Goal: Information Seeking & Learning: Check status

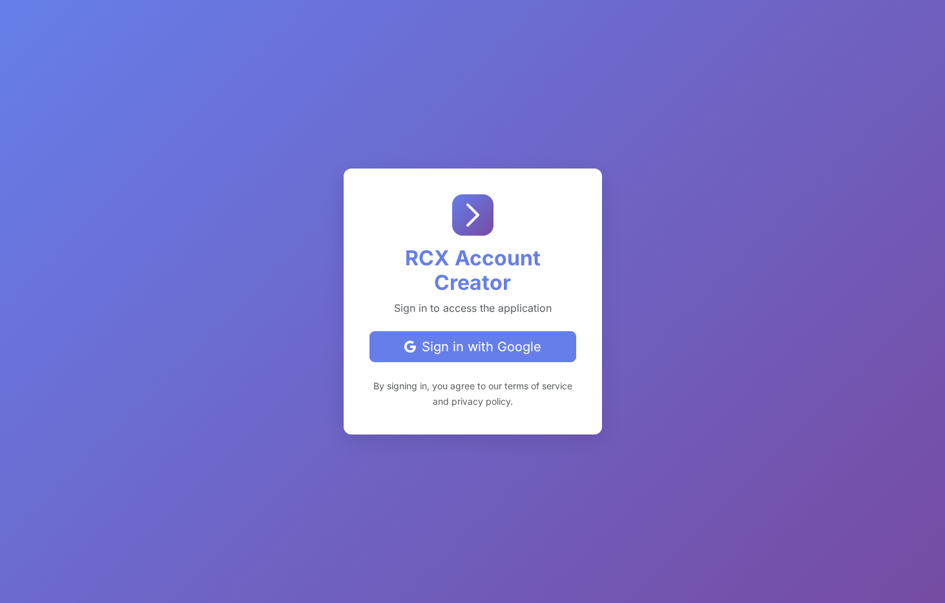
click at [519, 344] on div "Sign in with Google" at bounding box center [472, 346] width 185 height 19
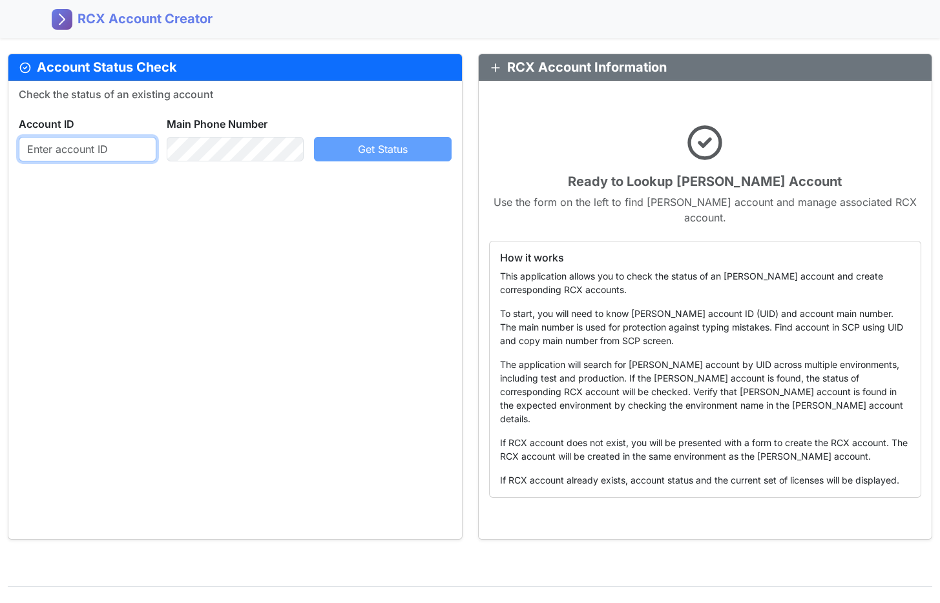
click at [100, 146] on input "text" at bounding box center [88, 149] width 138 height 25
paste input "754330104"
type input "754330104"
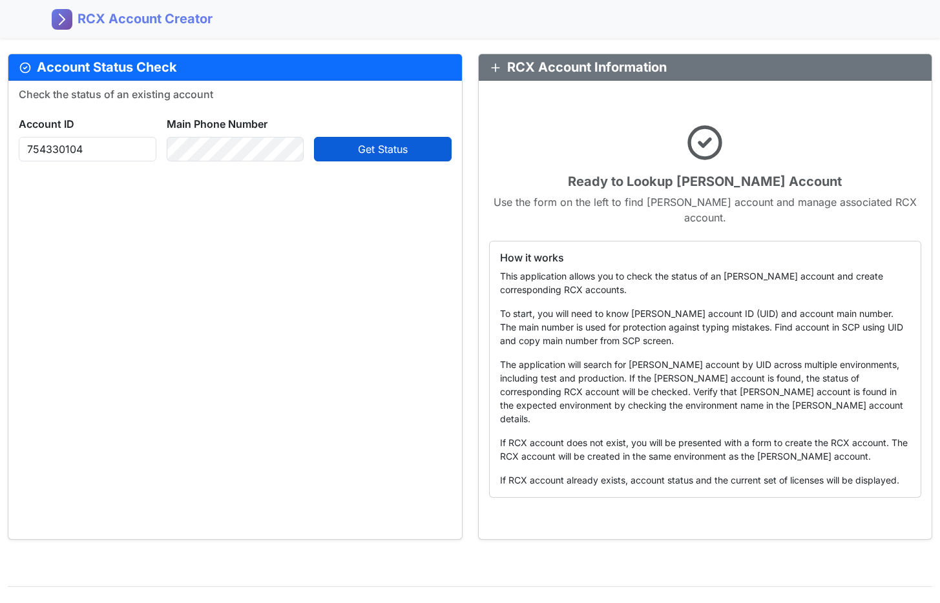
click at [374, 147] on span "Get Status" at bounding box center [383, 149] width 50 height 13
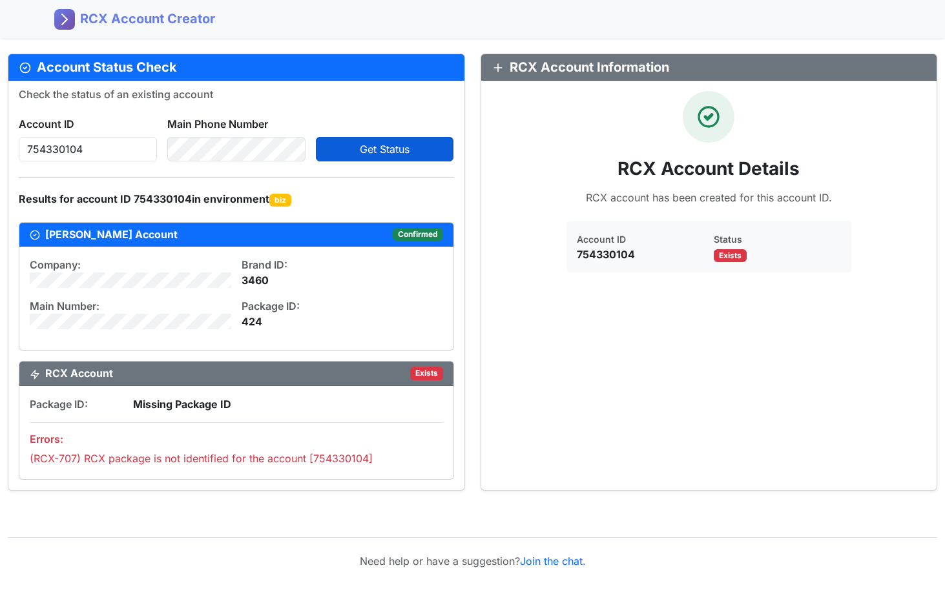
click at [387, 147] on span "Get Status" at bounding box center [385, 149] width 50 height 13
